Goal: Go to known website: Access a specific website the user already knows

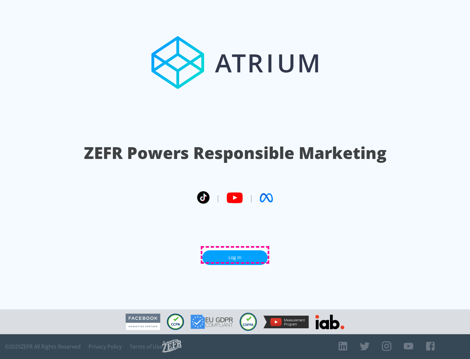
click at [235, 255] on link "Log In" at bounding box center [235, 258] width 65 height 15
